Goal: Task Accomplishment & Management: Manage account settings

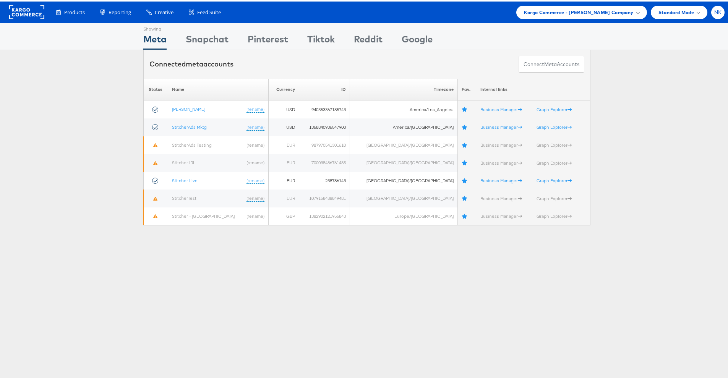
click at [715, 13] on span "NK" at bounding box center [719, 10] width 8 height 5
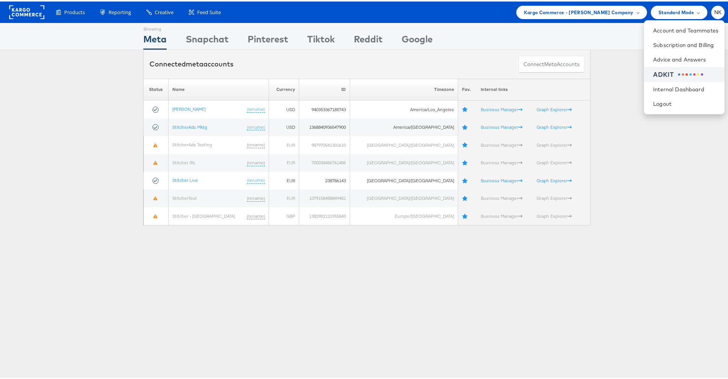
click at [669, 69] on div "ADKIT" at bounding box center [685, 73] width 65 height 9
click at [663, 75] on div "ADKIT" at bounding box center [685, 73] width 65 height 9
